Goal: Task Accomplishment & Management: Manage account settings

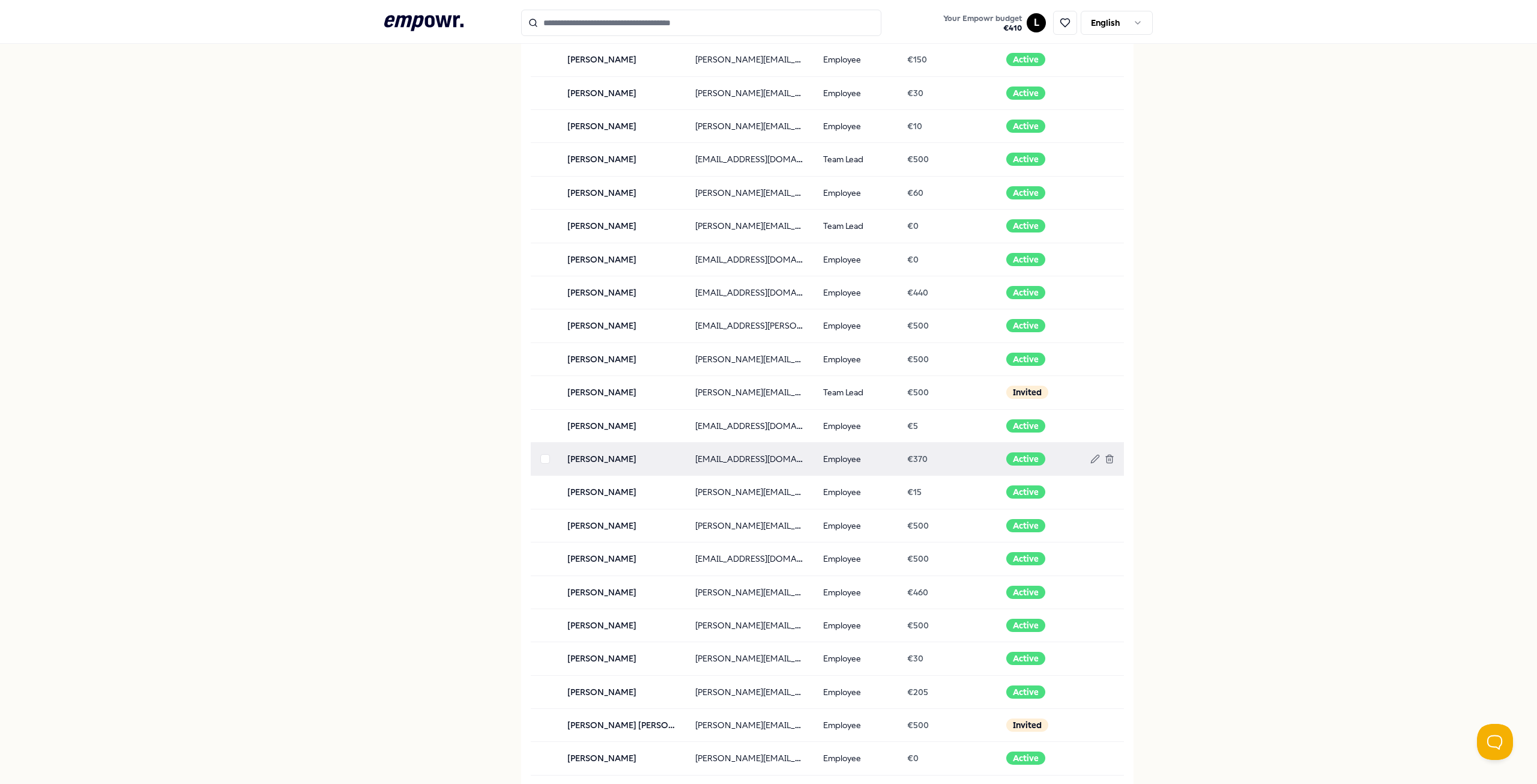
scroll to position [780, 0]
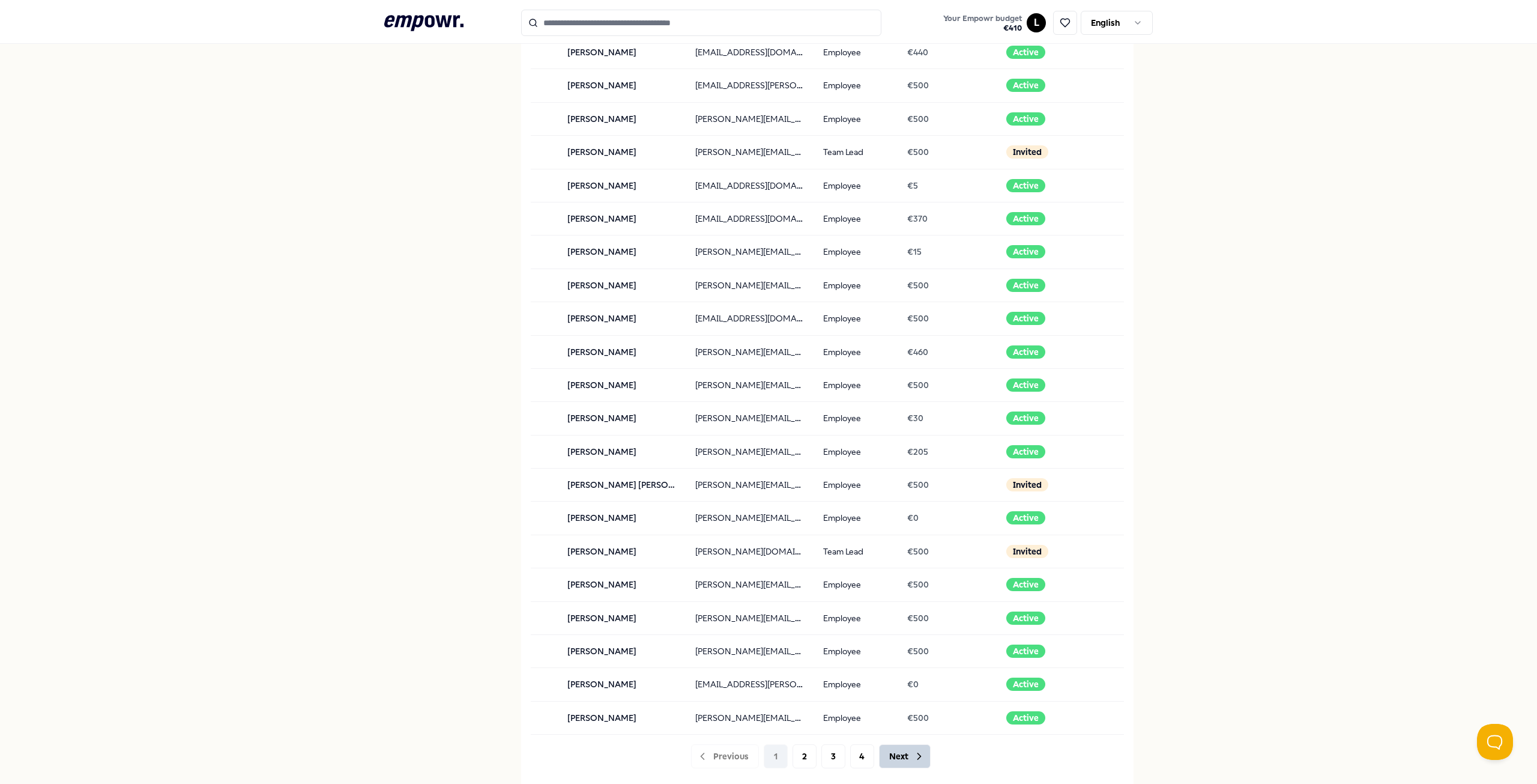
click at [890, 755] on button "Next" at bounding box center [905, 755] width 52 height 24
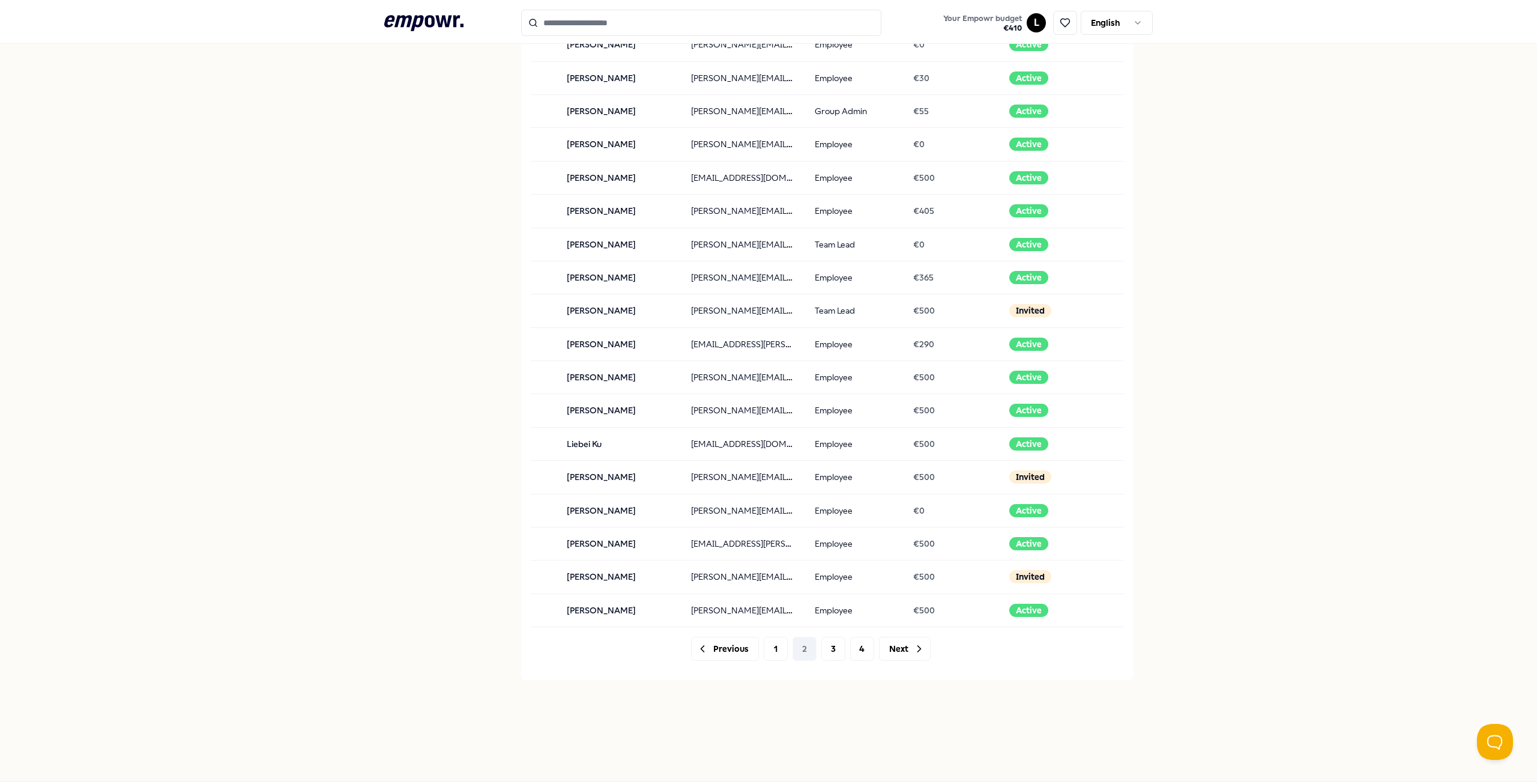
scroll to position [901, 0]
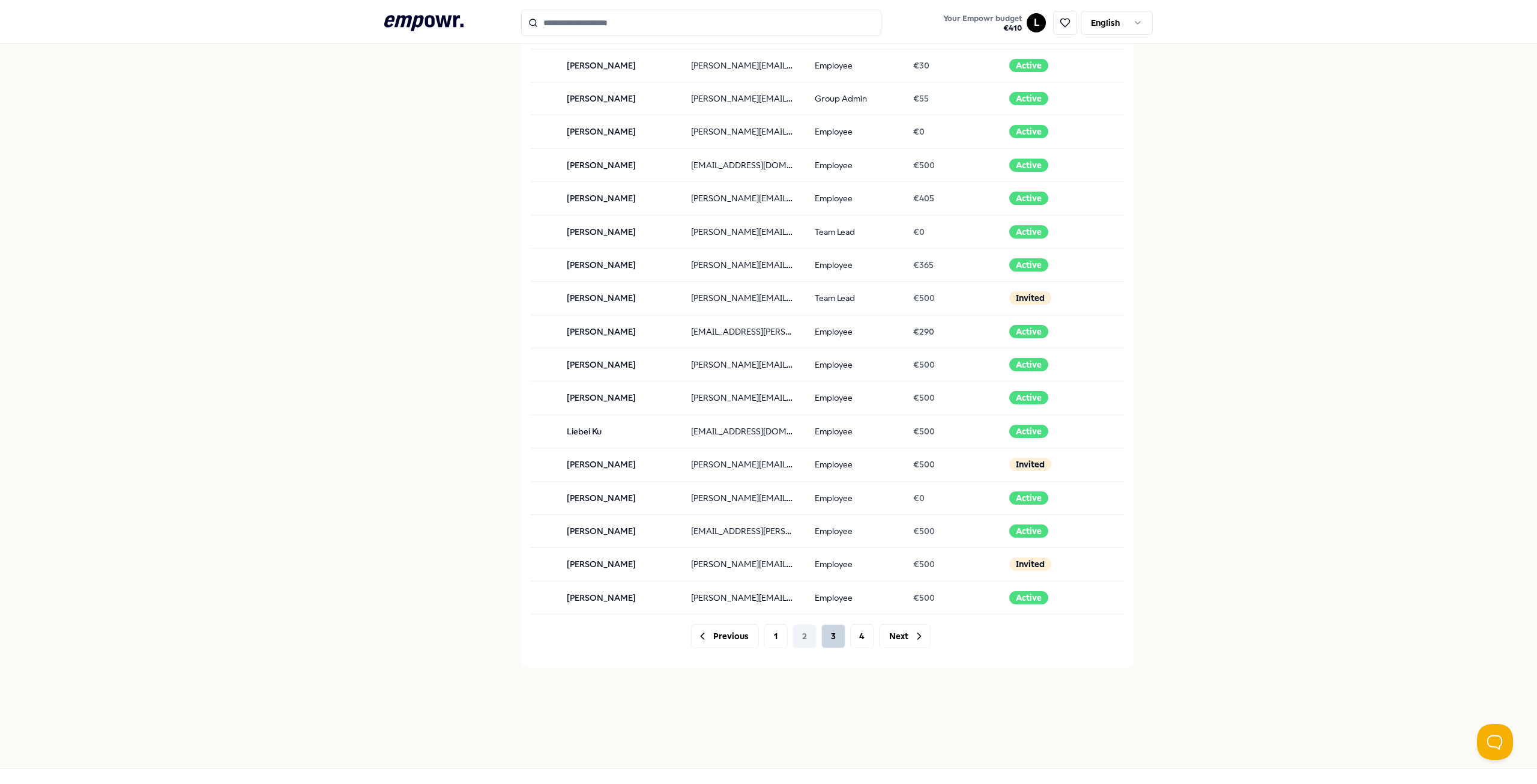
click at [826, 635] on button "3" at bounding box center [833, 635] width 24 height 24
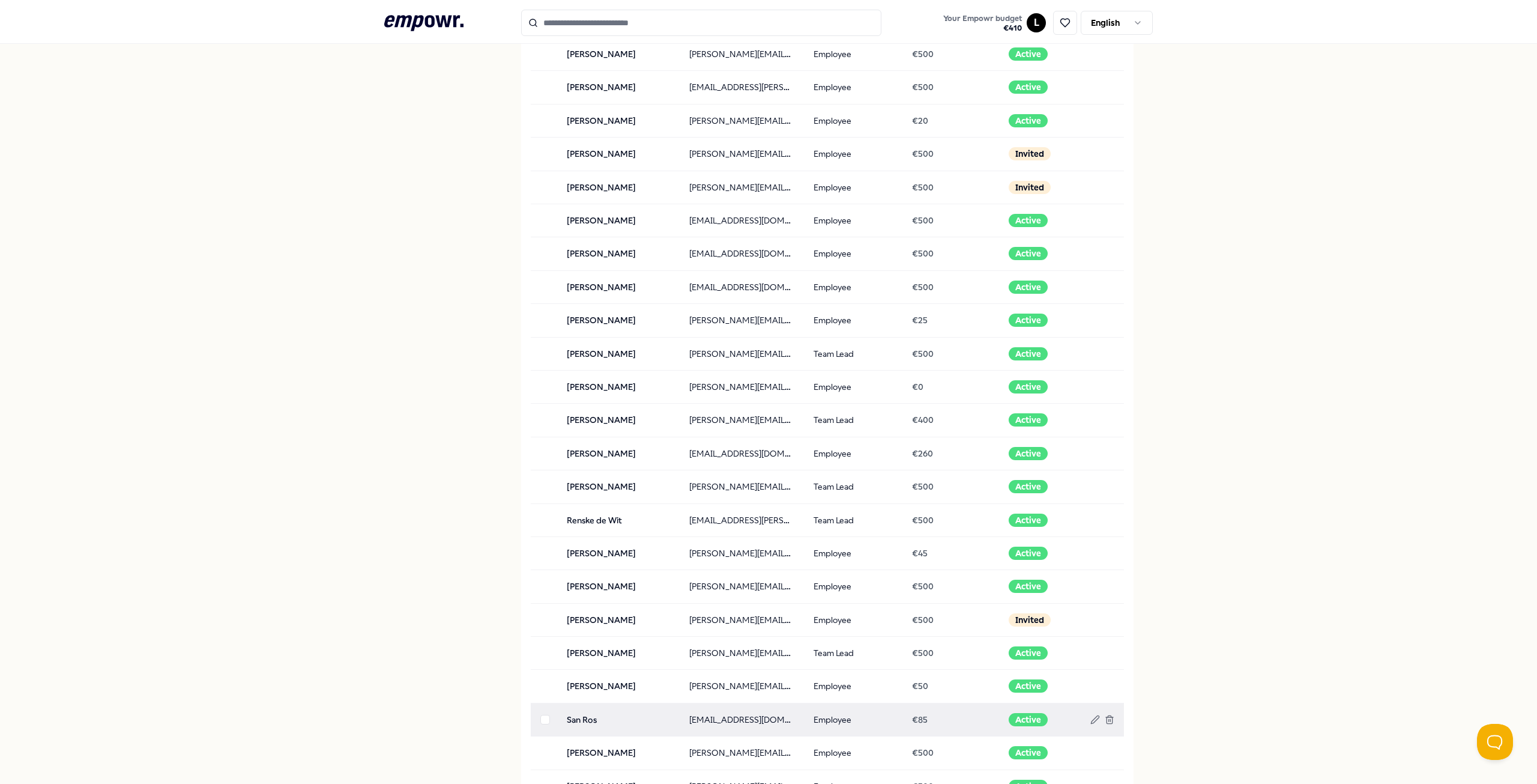
scroll to position [600, 0]
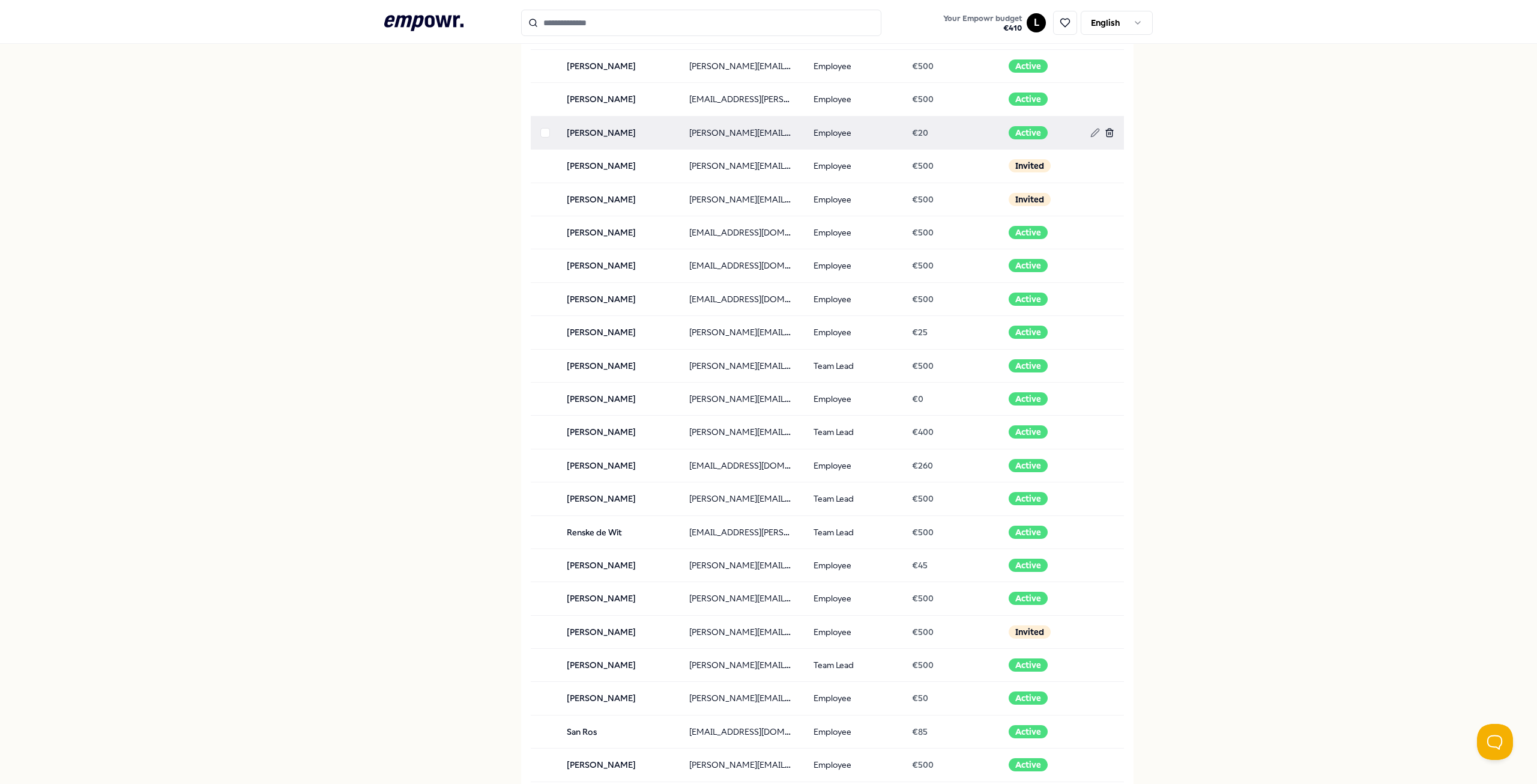
click at [1105, 132] on icon at bounding box center [1109, 133] width 10 height 10
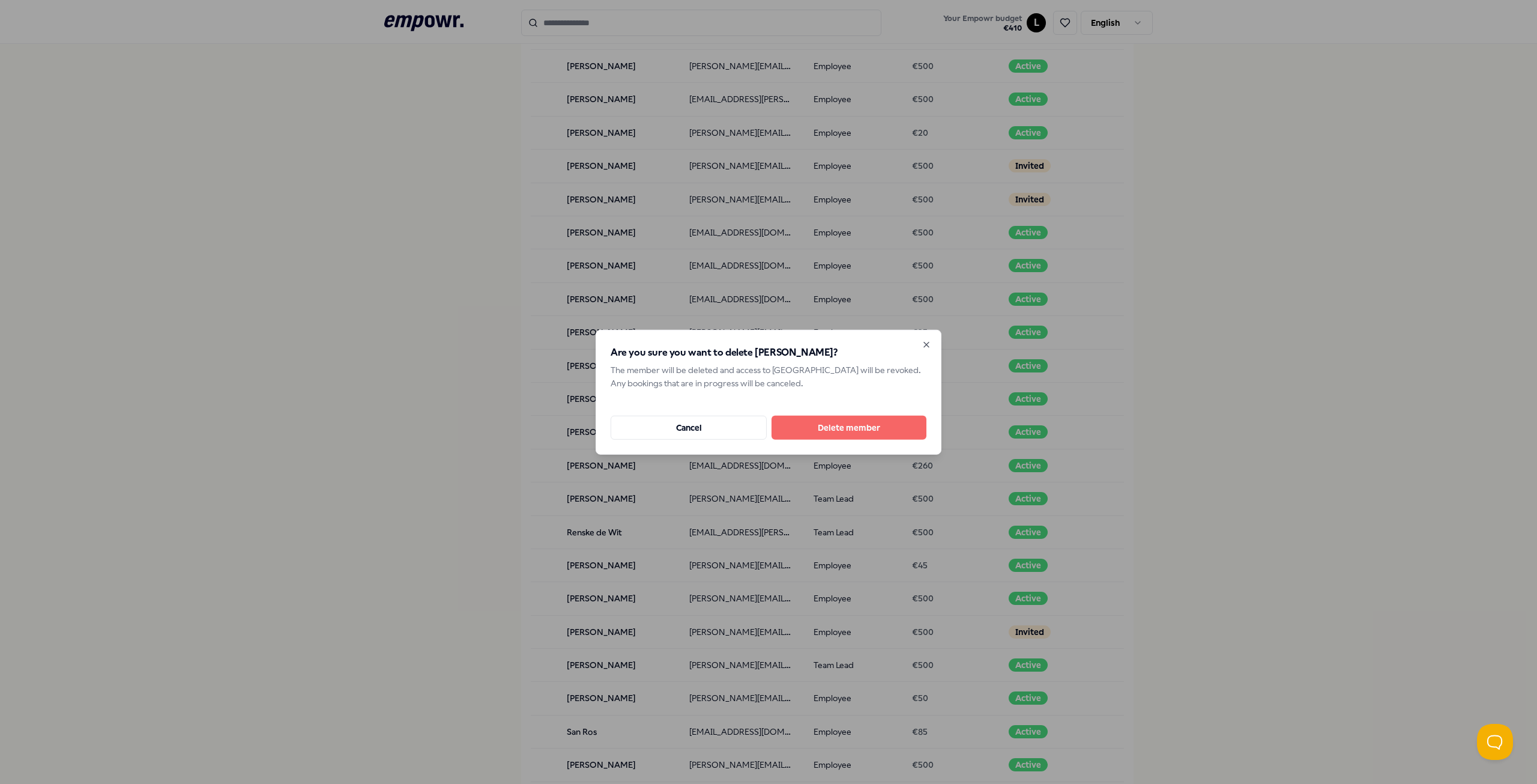
click at [855, 426] on button "Delete member" at bounding box center [849, 427] width 155 height 24
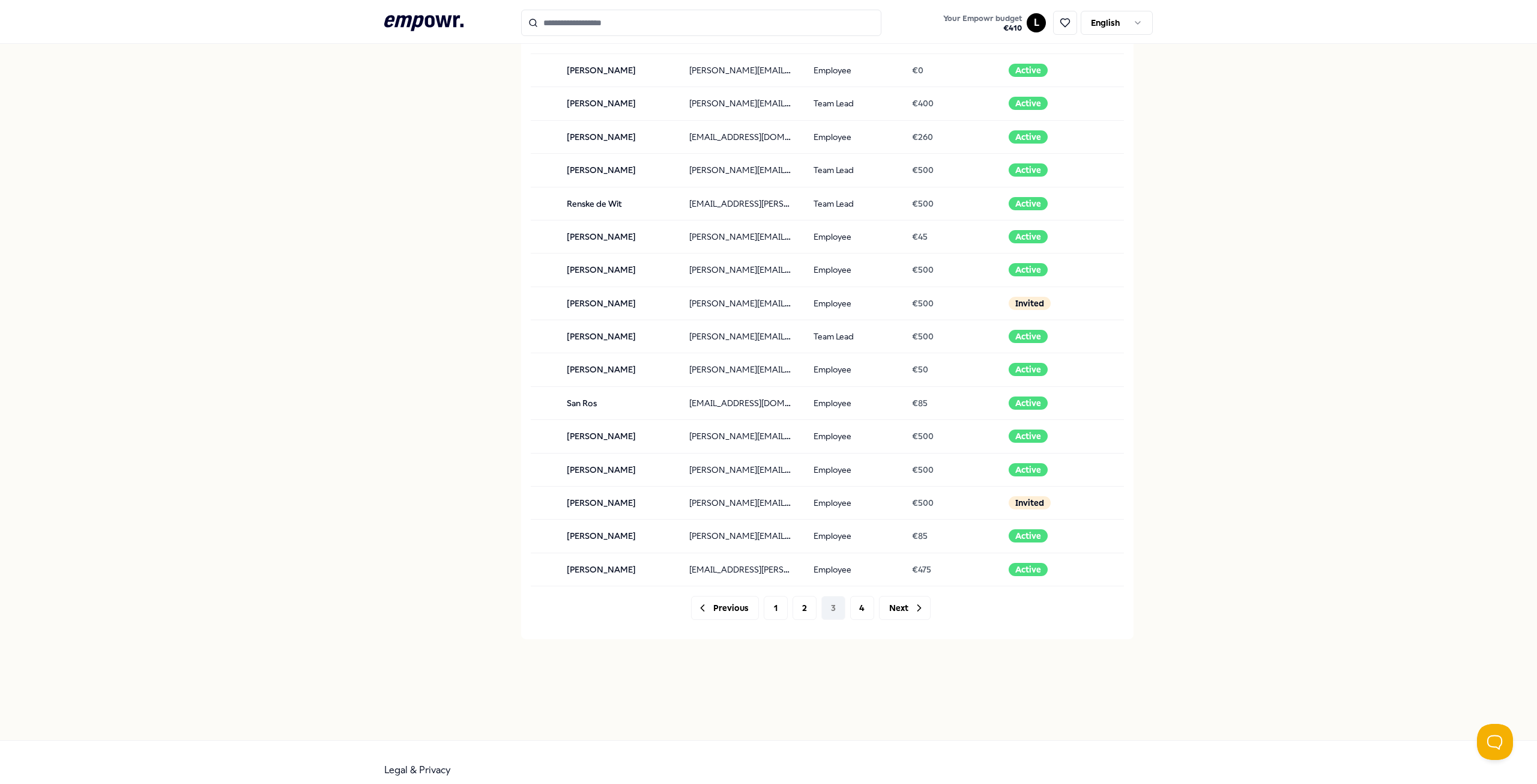
scroll to position [944, 0]
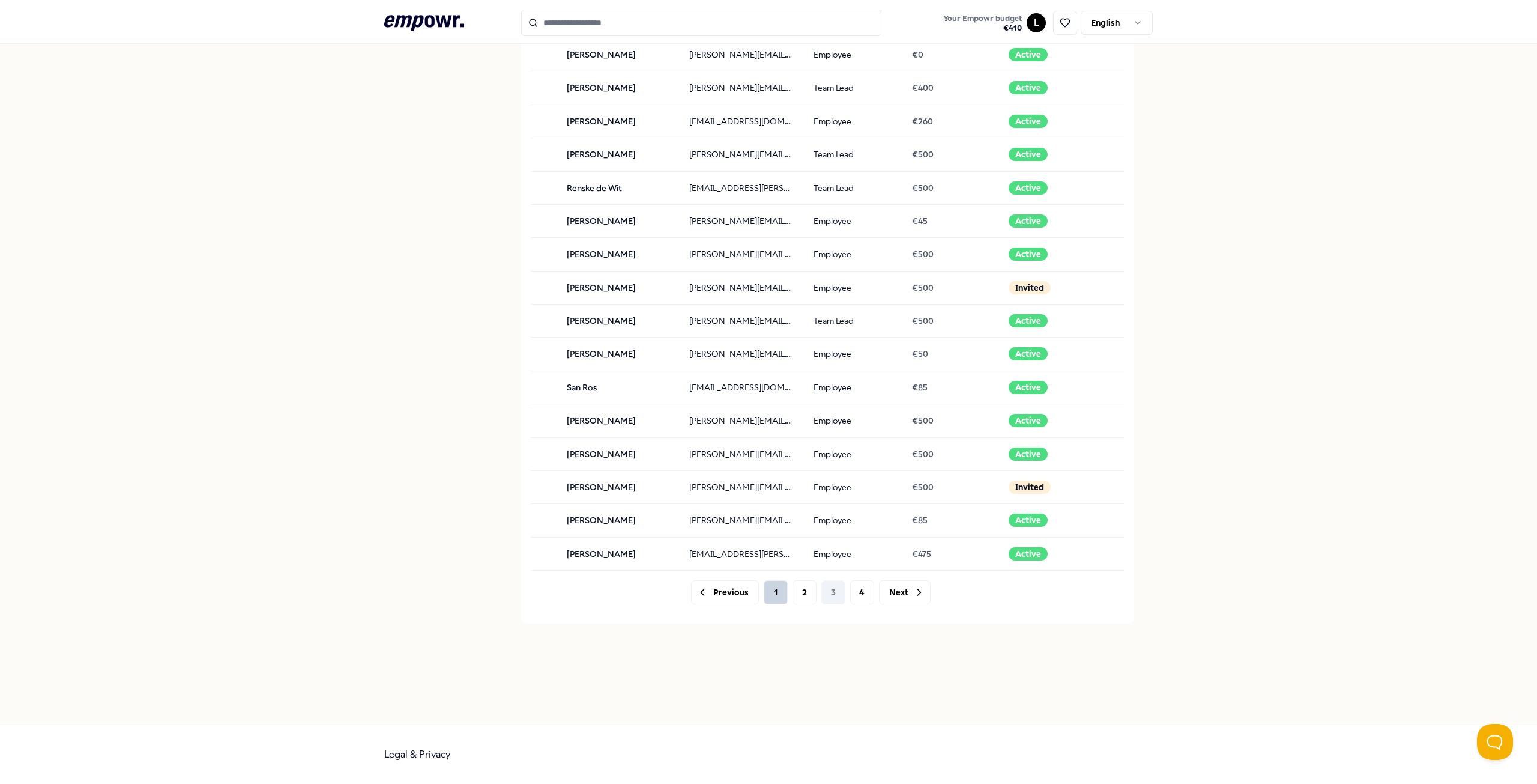
click at [774, 597] on button "1" at bounding box center [775, 592] width 24 height 24
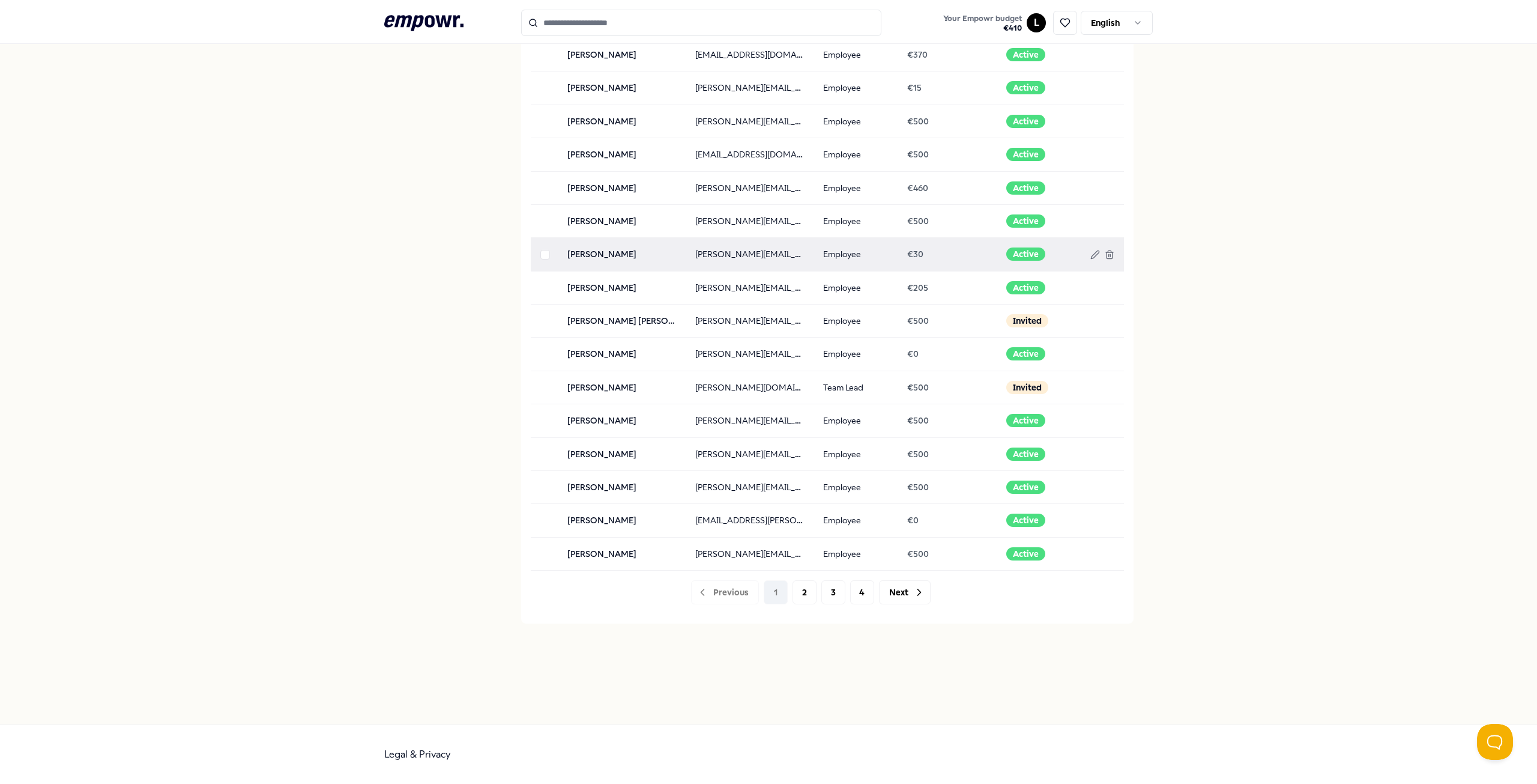
click at [541, 254] on button "button" at bounding box center [545, 254] width 10 height 10
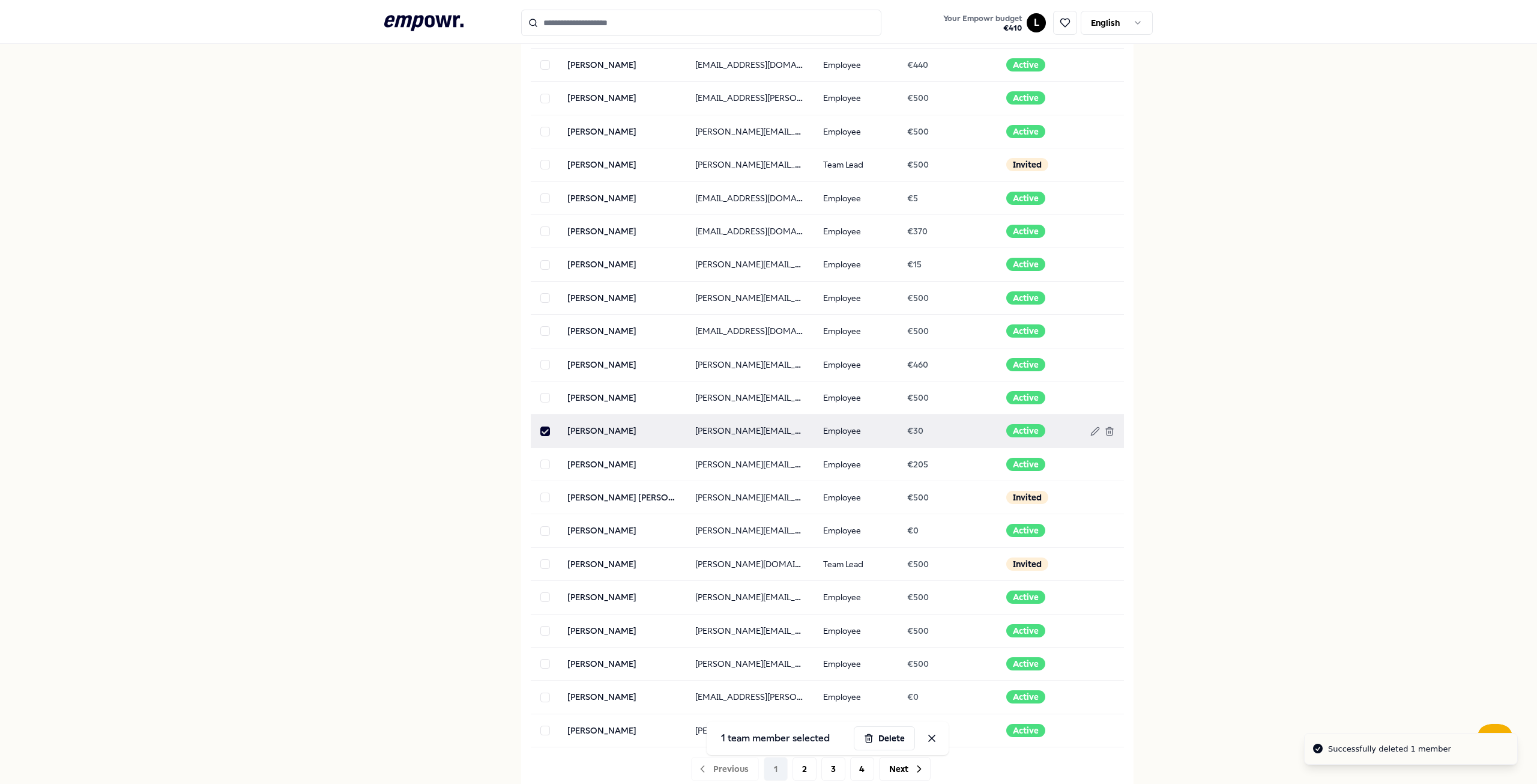
scroll to position [764, 0]
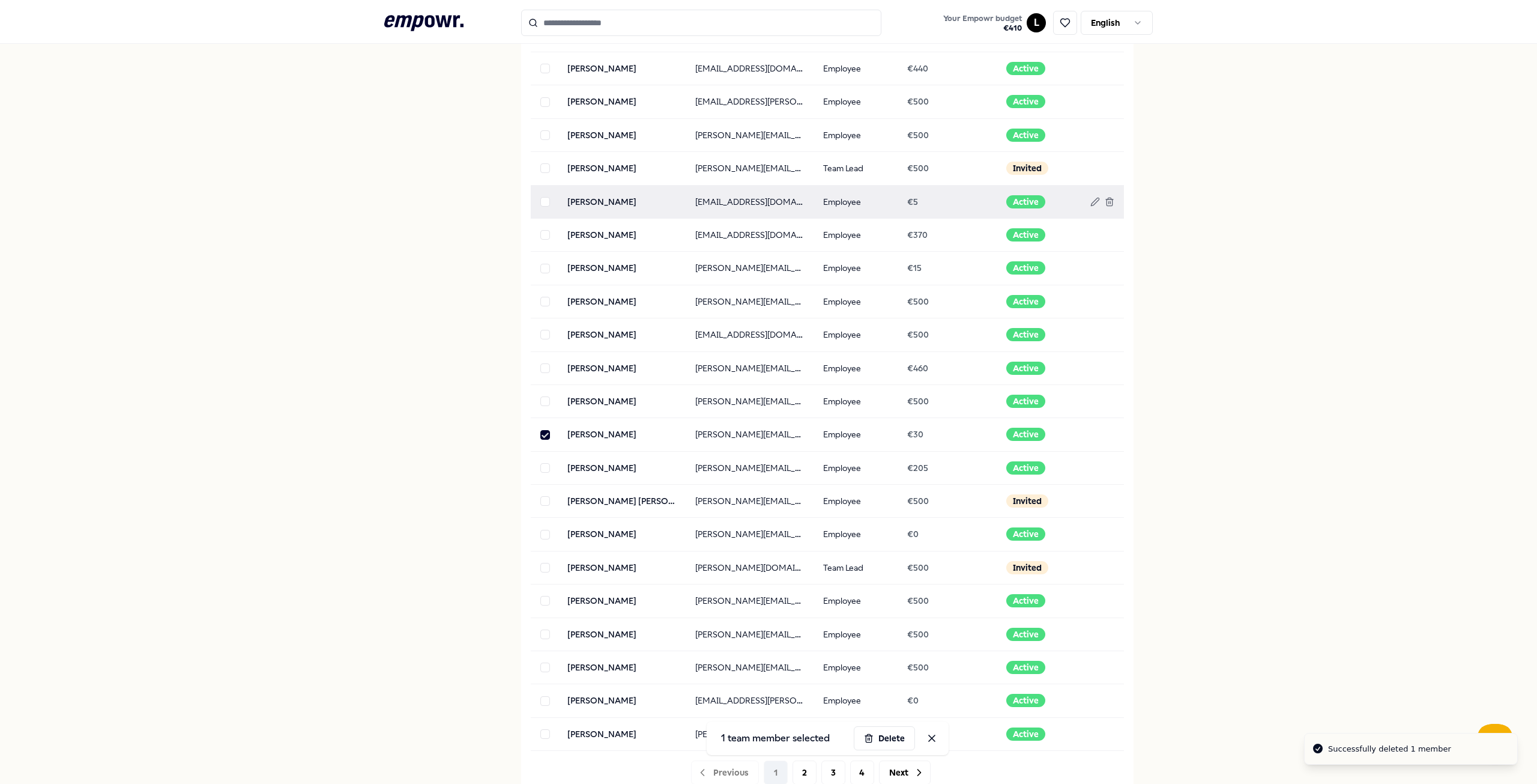
click at [541, 206] on button "button" at bounding box center [545, 201] width 10 height 10
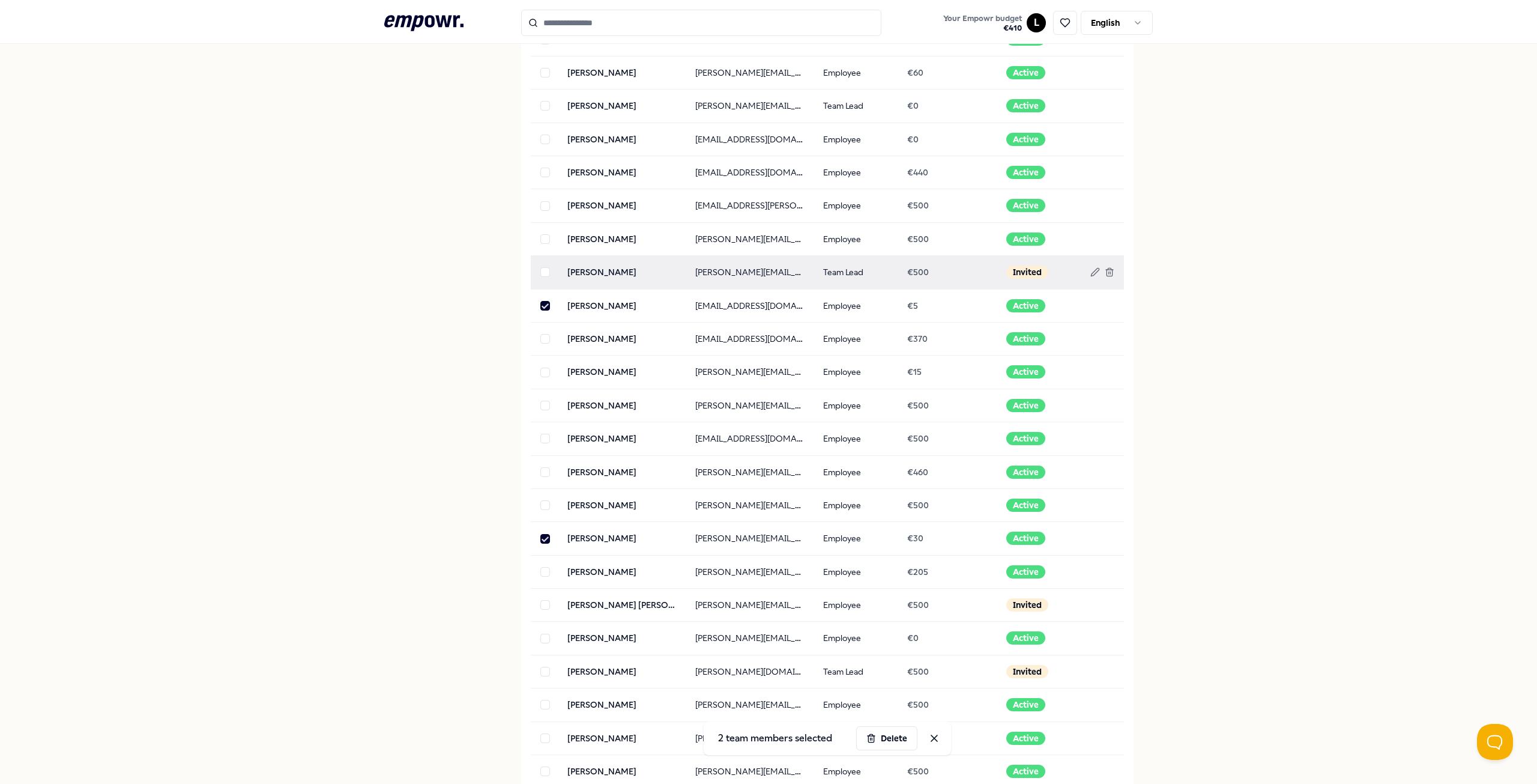
scroll to position [944, 0]
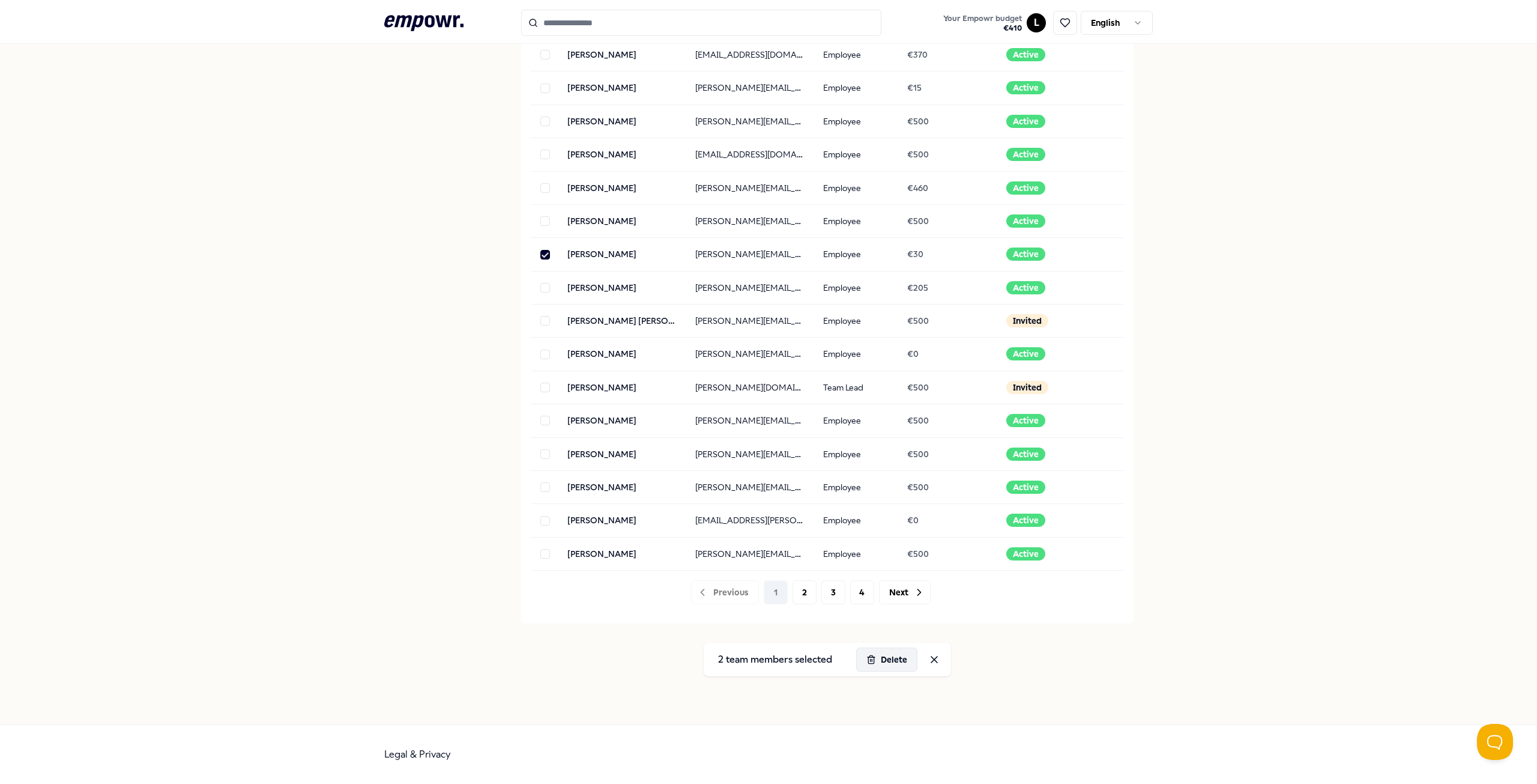
click at [890, 661] on button "Delete" at bounding box center [887, 659] width 61 height 24
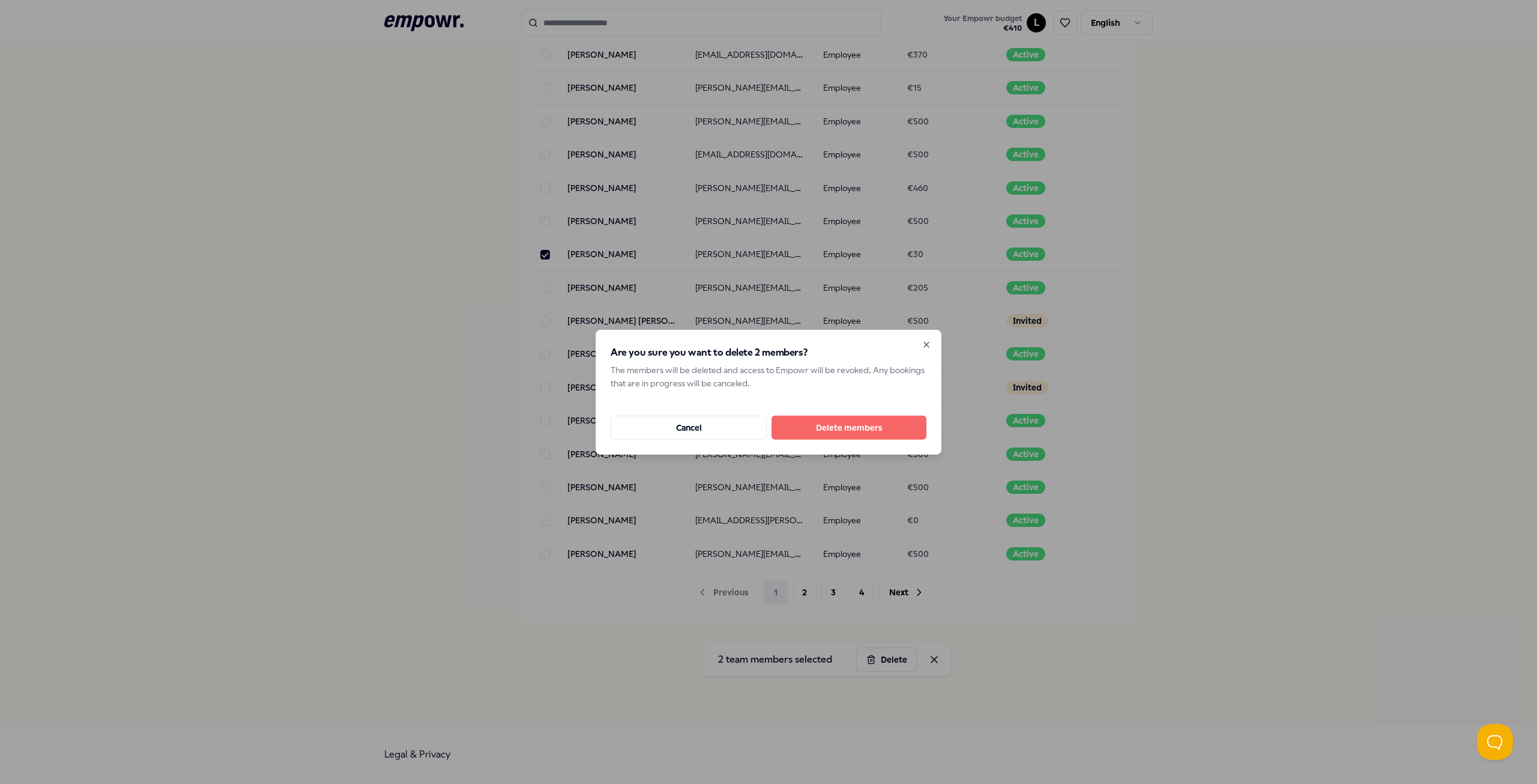
click at [842, 424] on button "Delete members" at bounding box center [849, 427] width 155 height 24
